Goal: Information Seeking & Learning: Learn about a topic

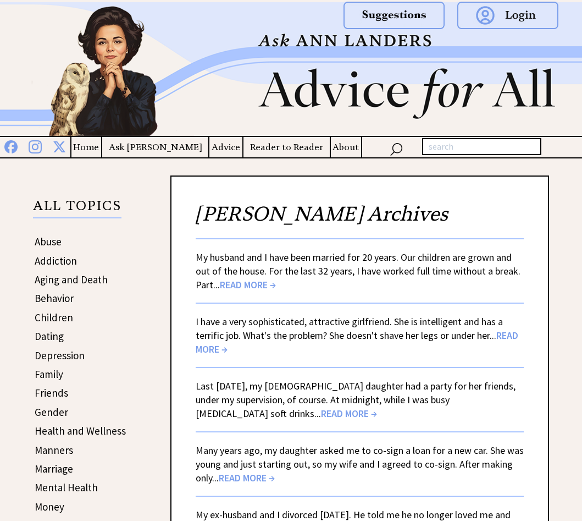
click at [59, 300] on link "Behavior" at bounding box center [54, 297] width 39 height 13
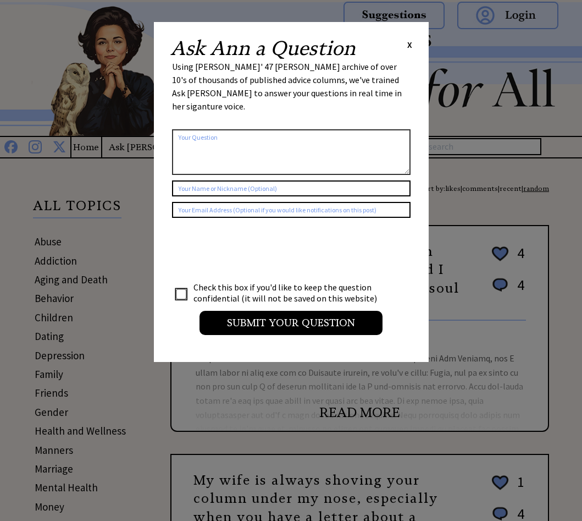
click at [408, 45] on span "X" at bounding box center [409, 44] width 5 height 11
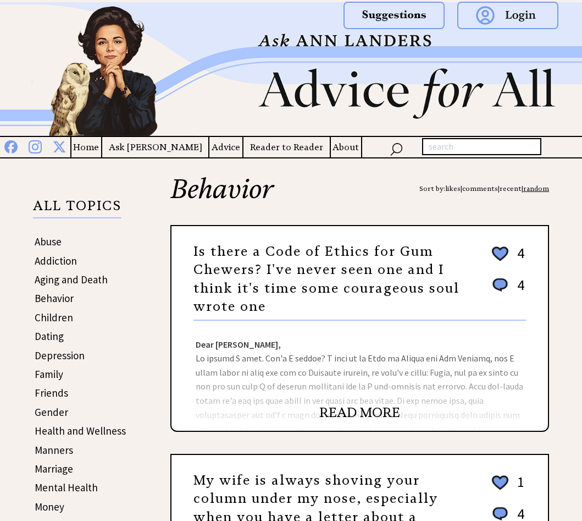
click at [366, 415] on link "READ MORE" at bounding box center [359, 412] width 81 height 16
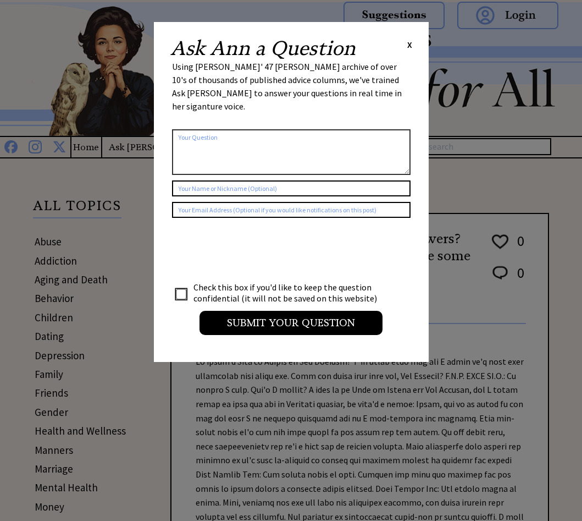
click at [408, 43] on span "X" at bounding box center [409, 44] width 5 height 11
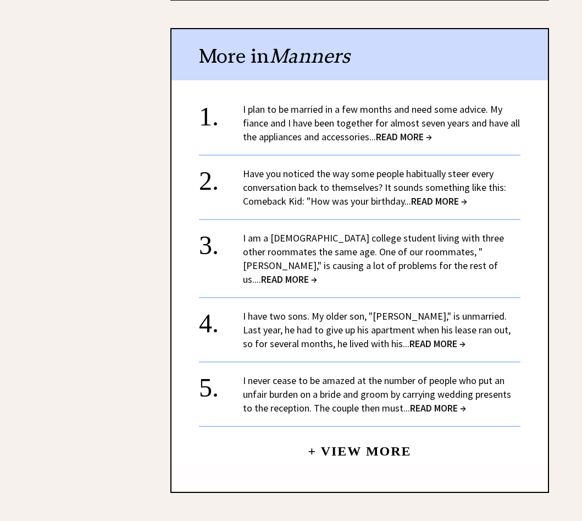
scroll to position [2695, 0]
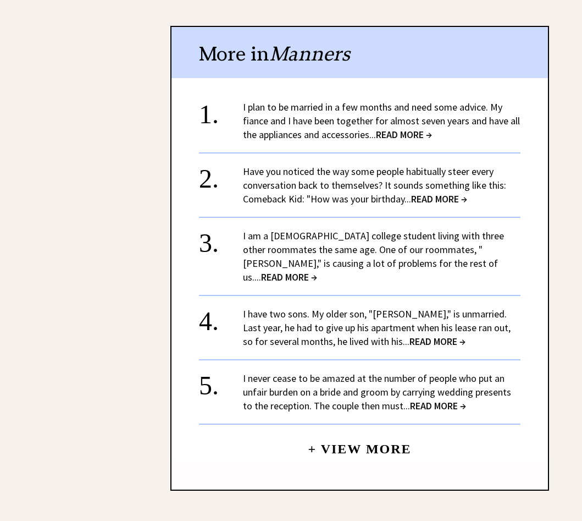
click at [410, 335] on span "READ MORE →" at bounding box center [438, 341] width 56 height 13
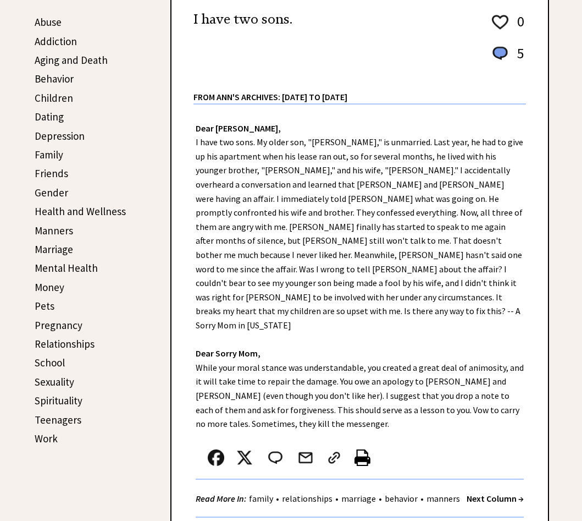
scroll to position [220, 0]
click at [229, 164] on div "Dear [PERSON_NAME], Dear Sorry Mom, While your moral stance was understandable,…" at bounding box center [360, 310] width 377 height 413
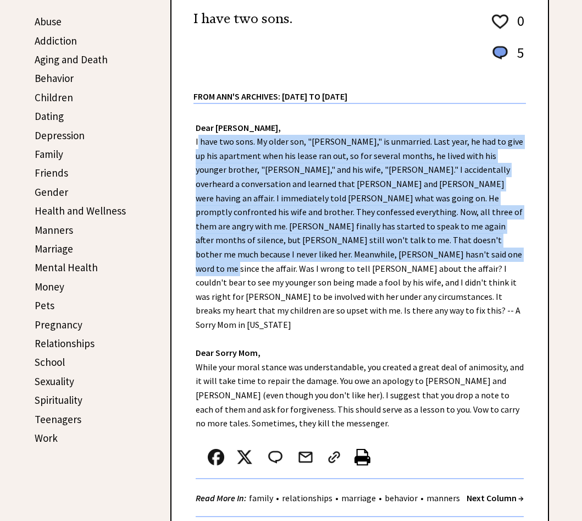
drag, startPoint x: 192, startPoint y: 138, endPoint x: 328, endPoint y: 250, distance: 175.4
click at [328, 250] on div "Dear [PERSON_NAME], Dear Sorry Mom, While your moral stance was understandable,…" at bounding box center [360, 310] width 377 height 413
drag, startPoint x: 328, startPoint y: 250, endPoint x: 305, endPoint y: 232, distance: 28.9
copy div "I have two sons. My older son, "[PERSON_NAME]," is unmarried. Last year, he had…"
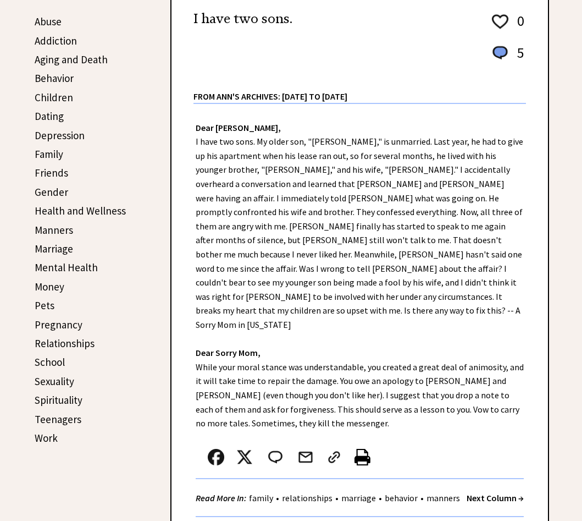
drag, startPoint x: 498, startPoint y: 311, endPoint x: 480, endPoint y: 293, distance: 25.3
click at [498, 310] on div "Dear Ann Landers, Dear Sorry Mom, While your moral stance was understandable, y…" at bounding box center [360, 310] width 377 height 413
drag, startPoint x: 332, startPoint y: 254, endPoint x: 420, endPoint y: 255, distance: 88.0
click at [420, 255] on div "Dear Ann Landers, Dear Sorry Mom, While your moral stance was understandable, y…" at bounding box center [360, 310] width 377 height 413
drag, startPoint x: 420, startPoint y: 255, endPoint x: 401, endPoint y: 255, distance: 18.1
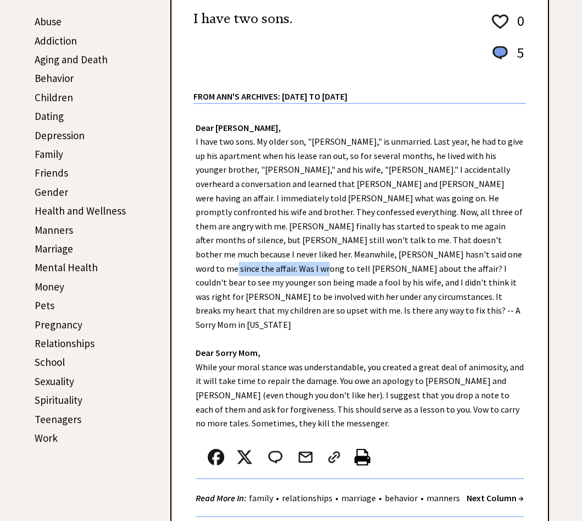
copy div "I couldn't bear to see my"
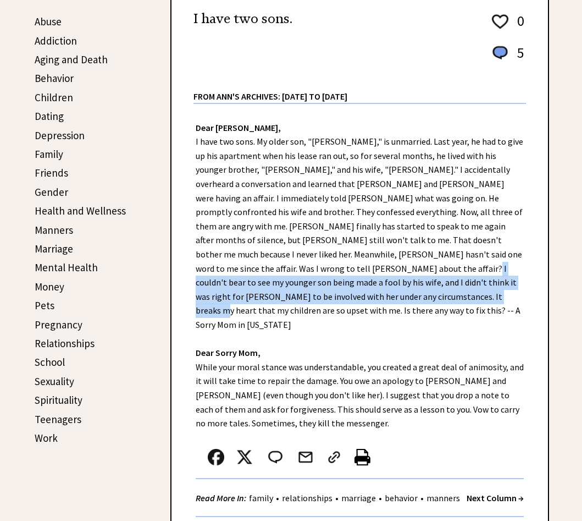
drag, startPoint x: 256, startPoint y: 266, endPoint x: 249, endPoint y: 297, distance: 31.5
click at [249, 297] on div "Dear Ann Landers, Dear Sorry Mom, While your moral stance was understandable, y…" at bounding box center [360, 310] width 377 height 413
drag, startPoint x: 249, startPoint y: 297, endPoint x: 231, endPoint y: 292, distance: 18.8
copy div "and I didn't think it was right for Randall to be involved with her under any c…"
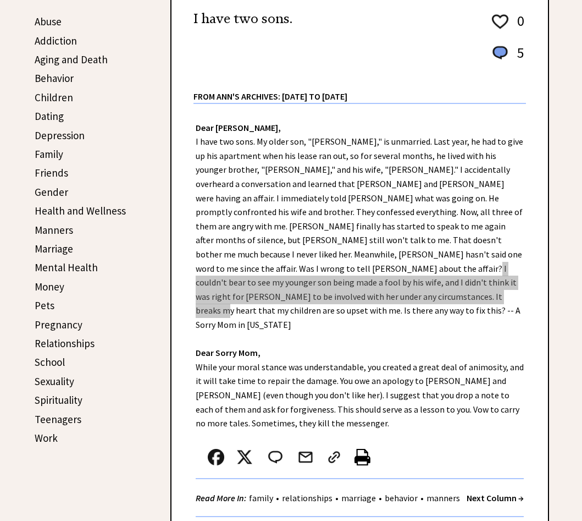
scroll to position [275, 0]
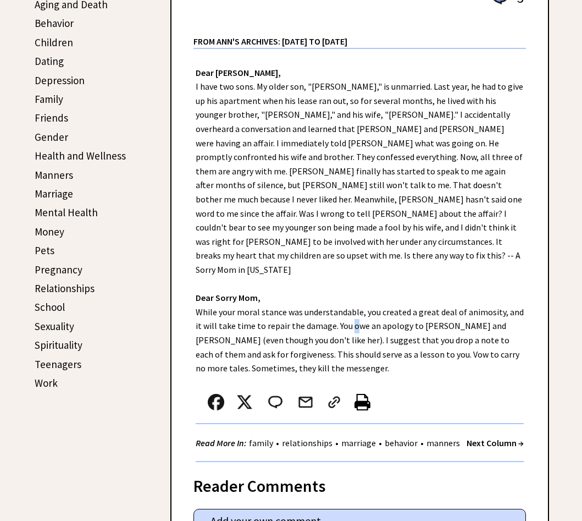
click at [338, 302] on div "Dear Ann Landers, Dear Sorry Mom, While your moral stance was understandable, y…" at bounding box center [360, 255] width 377 height 413
click at [212, 283] on div "Dear Ann Landers, Dear Sorry Mom, While your moral stance was understandable, y…" at bounding box center [360, 255] width 377 height 413
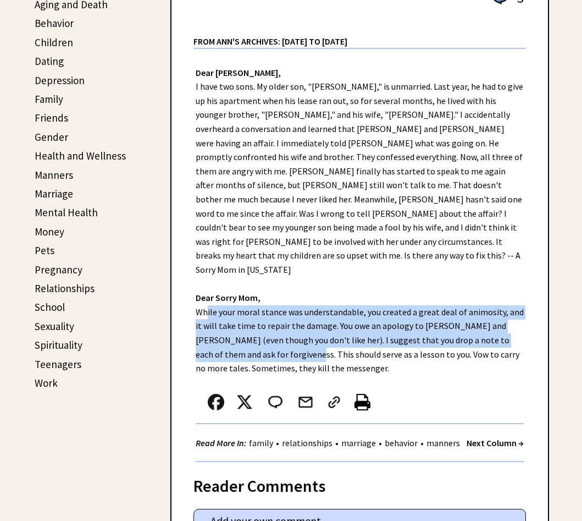
drag, startPoint x: 194, startPoint y: 283, endPoint x: 255, endPoint y: 322, distance: 72.0
click at [255, 322] on div "Dear Ann Landers, Dear Sorry Mom, While your moral stance was understandable, y…" at bounding box center [360, 255] width 377 height 413
drag, startPoint x: 255, startPoint y: 322, endPoint x: 235, endPoint y: 311, distance: 22.2
copy div "While your moral stance was understandable, you created a great deal of animosi…"
